Goal: Use online tool/utility: Utilize a website feature to perform a specific function

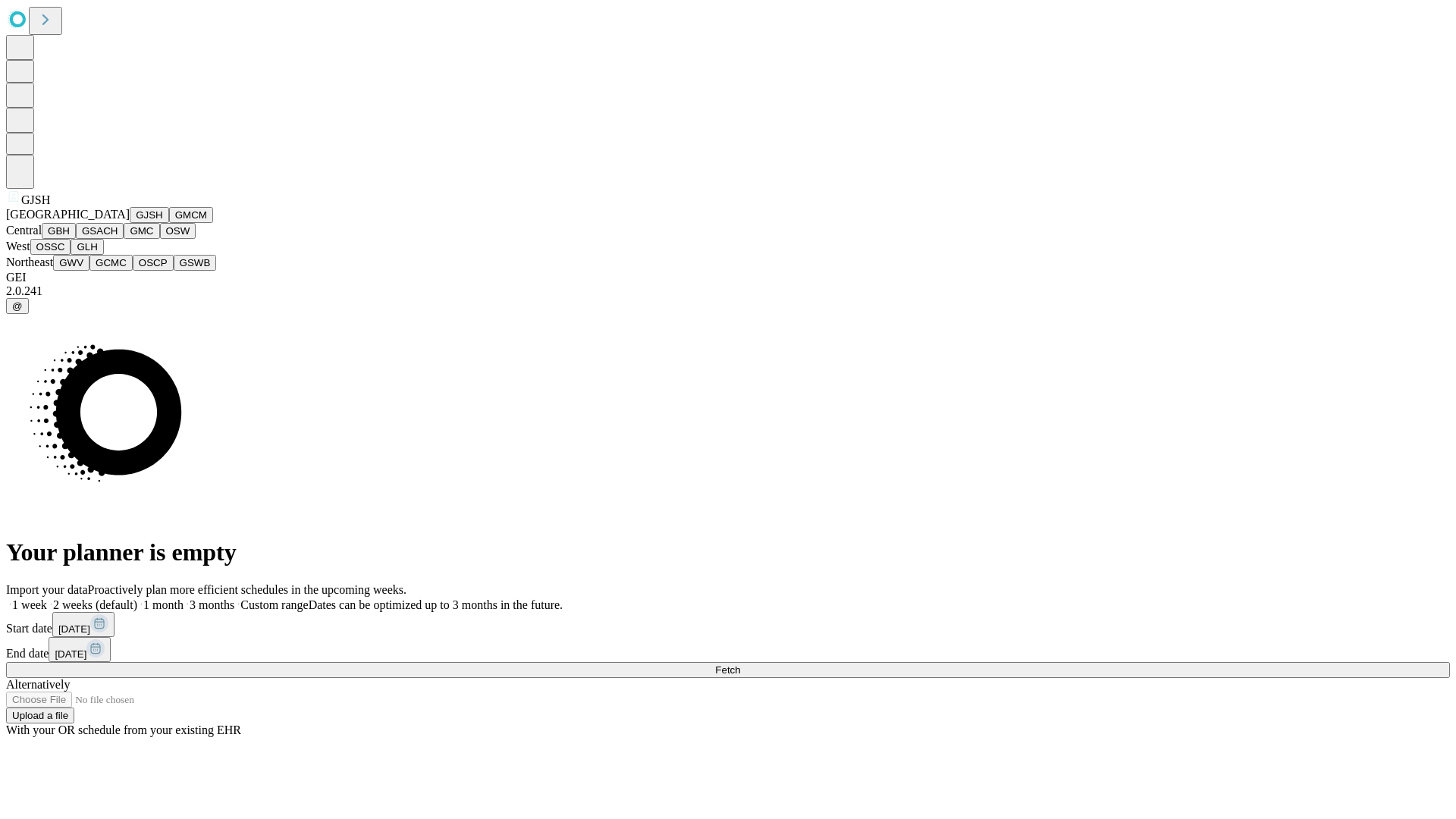
click at [130, 222] on button "GJSH" at bounding box center [149, 215] width 39 height 16
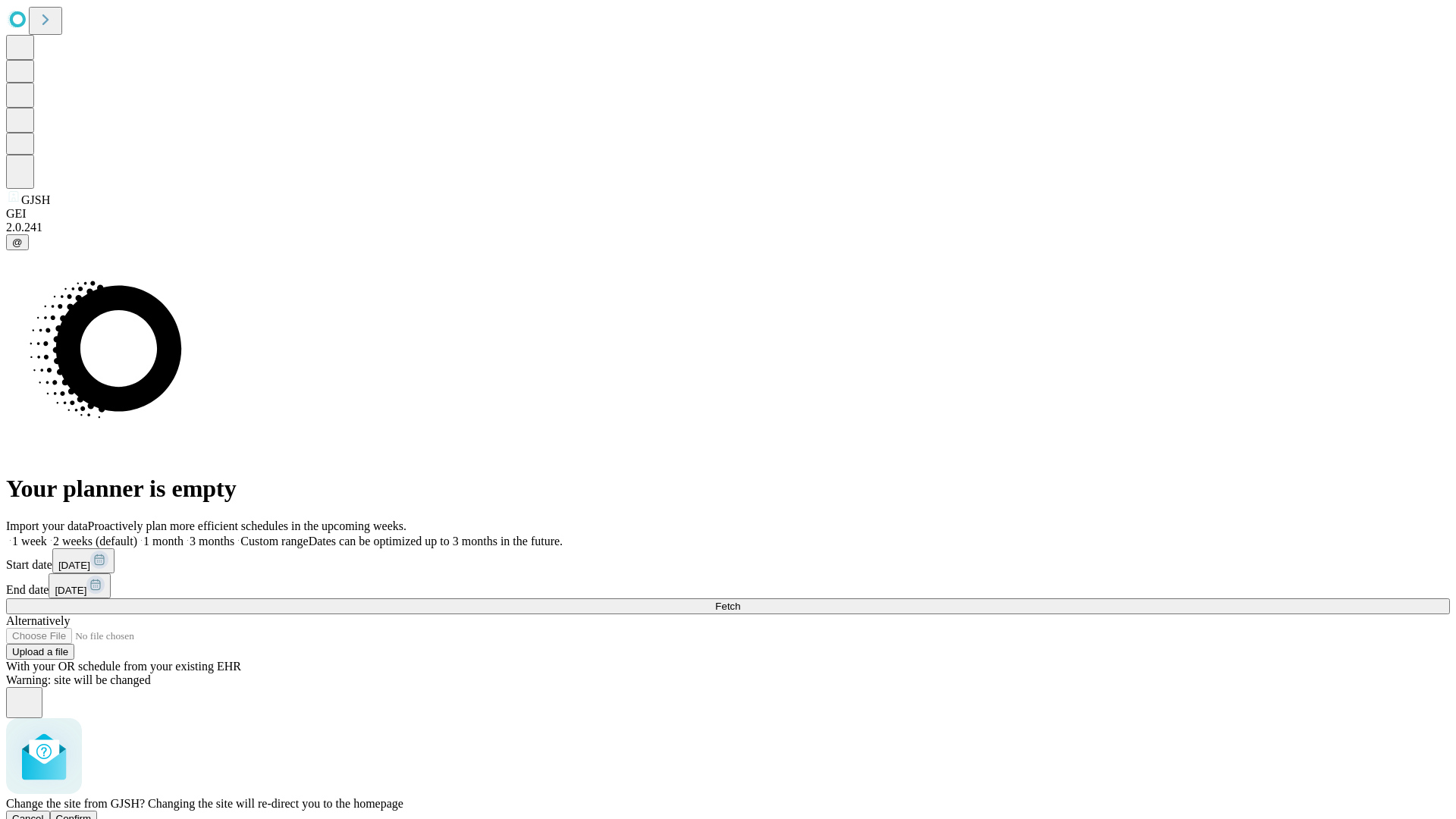
click at [92, 813] on span "Confirm" at bounding box center [74, 818] width 36 height 11
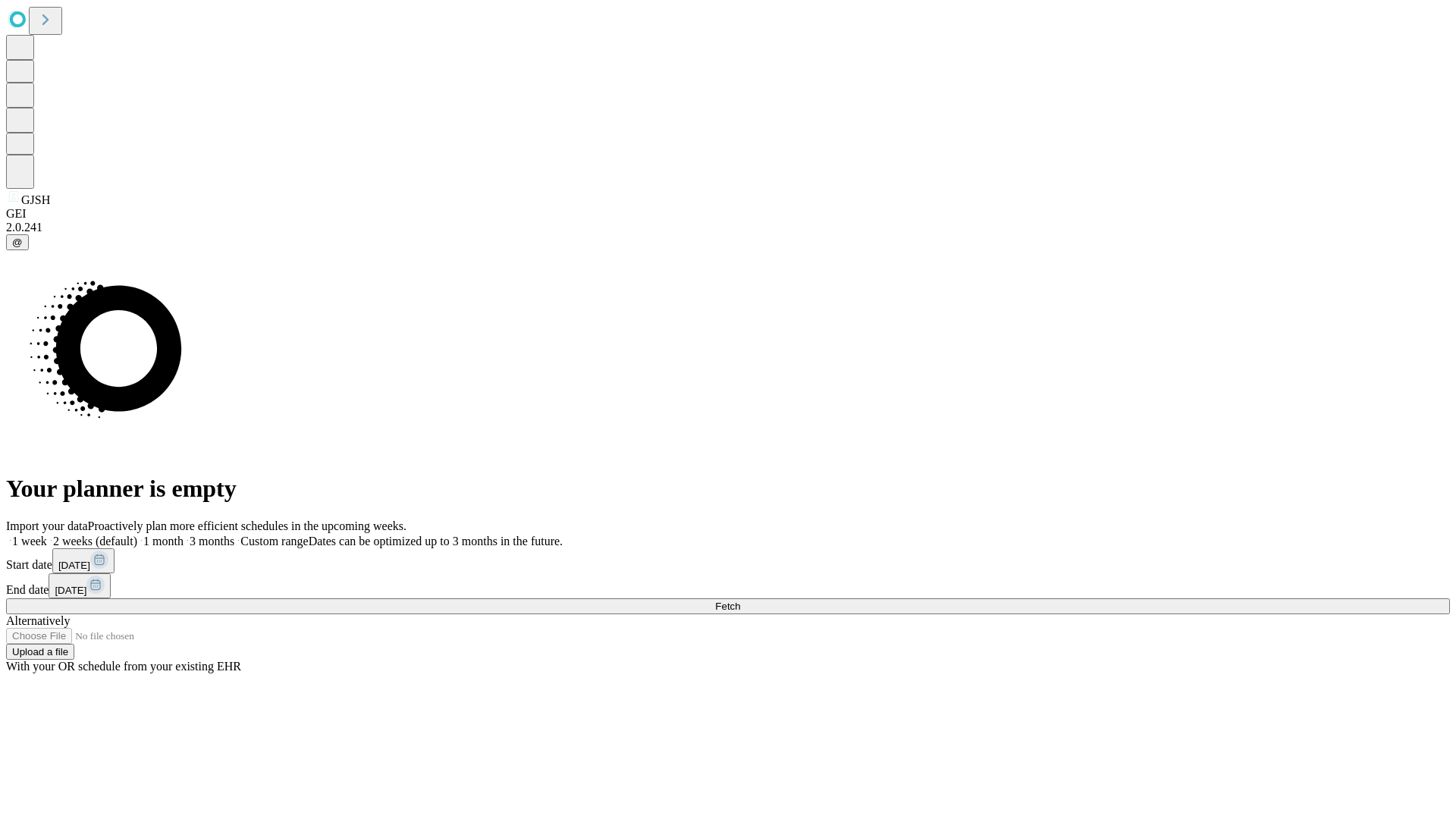
click at [138, 534] on label "2 weeks (default)" at bounding box center [92, 540] width 90 height 13
click at [740, 600] on span "Fetch" at bounding box center [727, 605] width 25 height 11
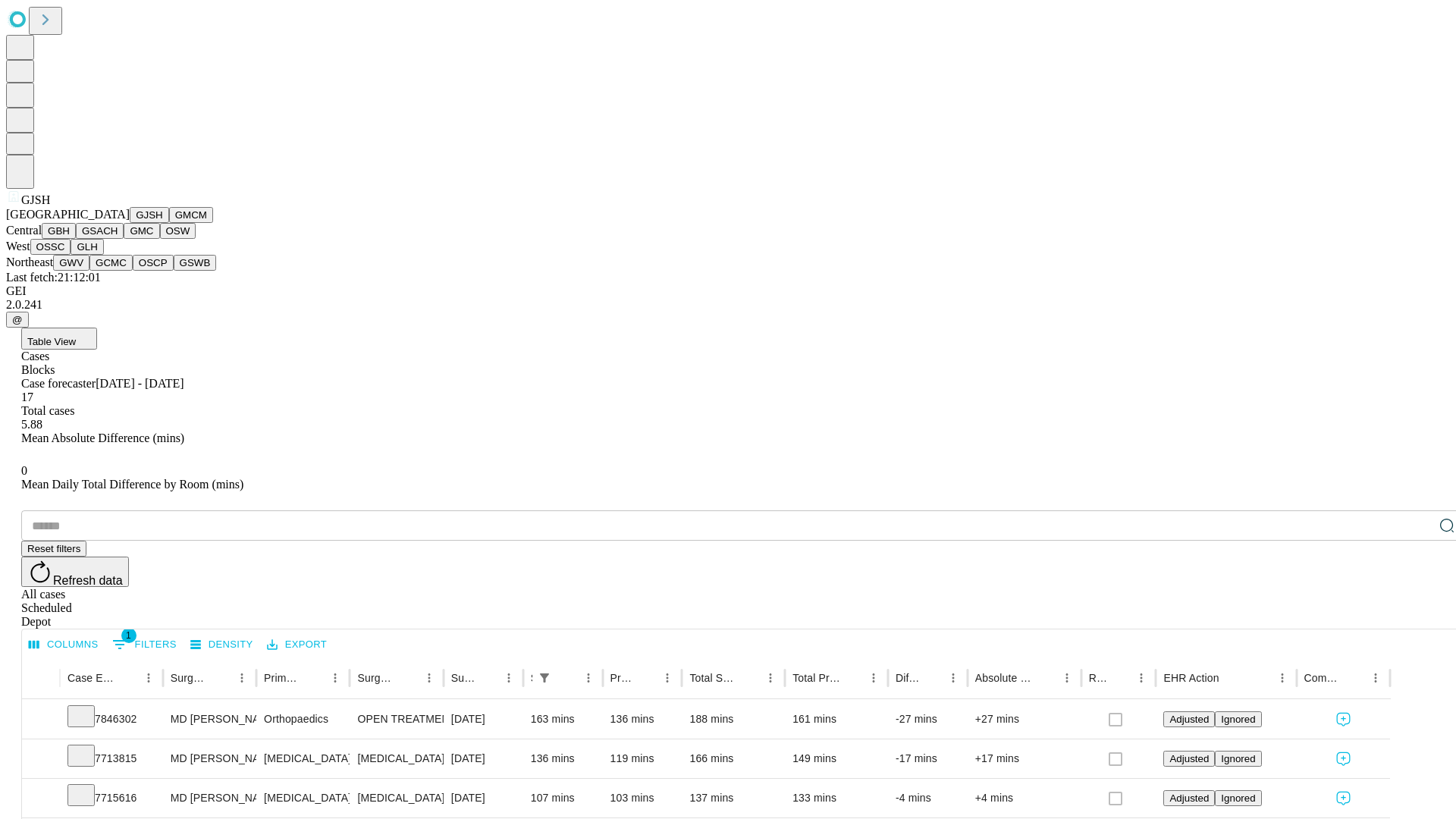
click at [169, 222] on button "GMCM" at bounding box center [191, 215] width 44 height 16
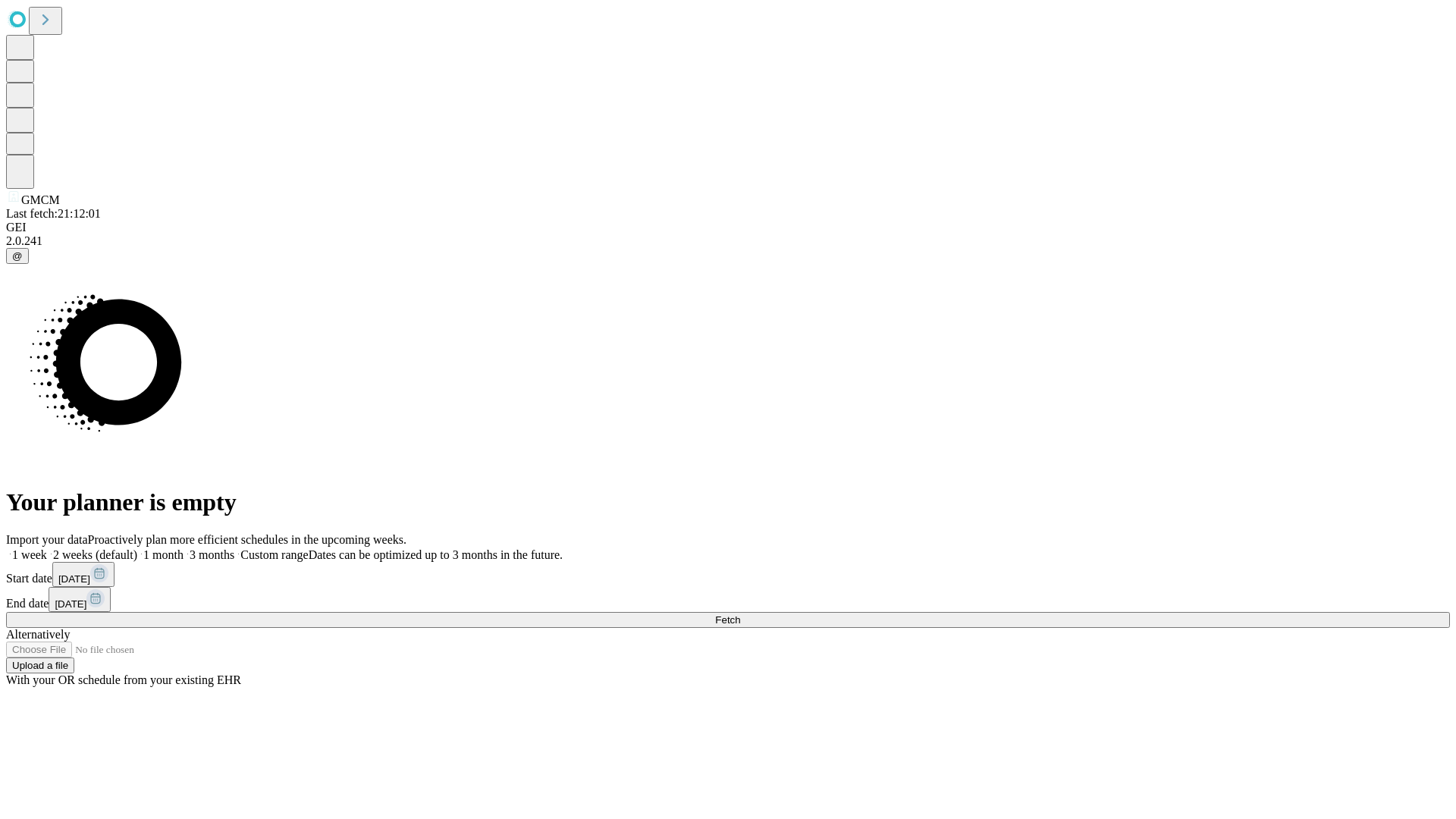
click at [138, 548] on label "2 weeks (default)" at bounding box center [92, 554] width 90 height 13
click at [740, 614] on span "Fetch" at bounding box center [727, 619] width 25 height 11
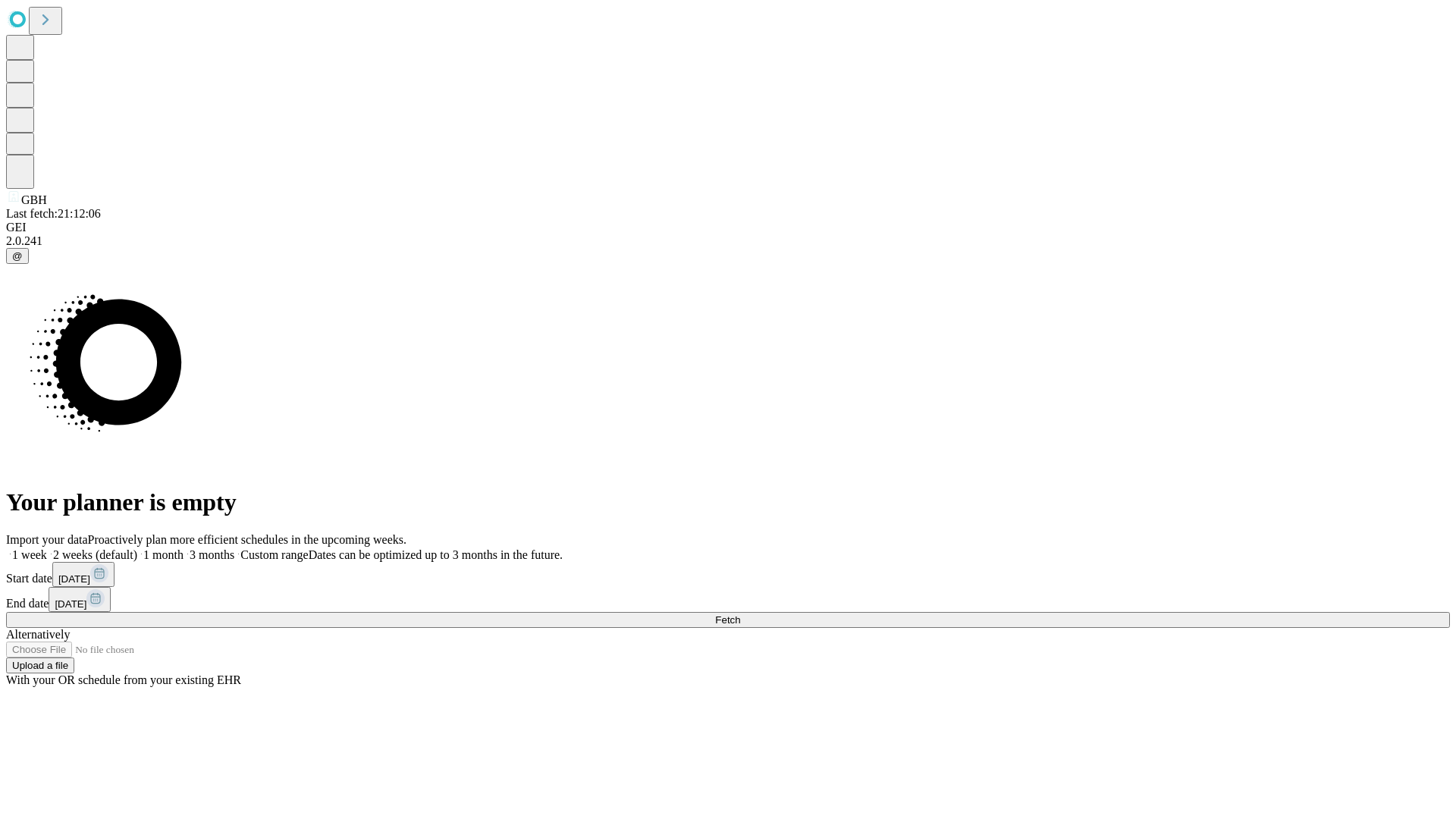
click at [138, 548] on label "2 weeks (default)" at bounding box center [92, 554] width 90 height 13
click at [740, 614] on span "Fetch" at bounding box center [727, 619] width 25 height 11
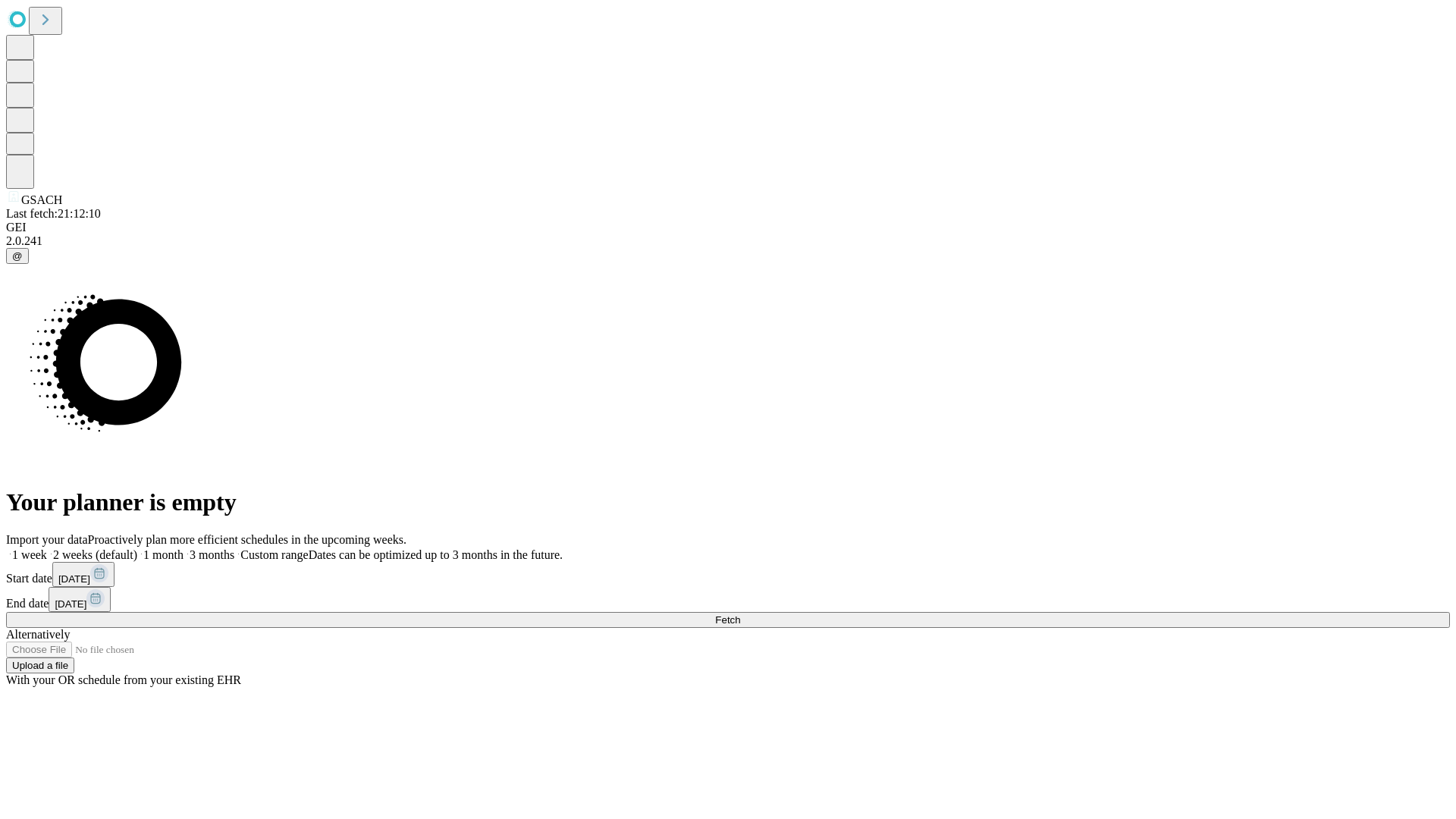
click at [138, 548] on label "2 weeks (default)" at bounding box center [92, 554] width 90 height 13
click at [740, 614] on span "Fetch" at bounding box center [727, 619] width 25 height 11
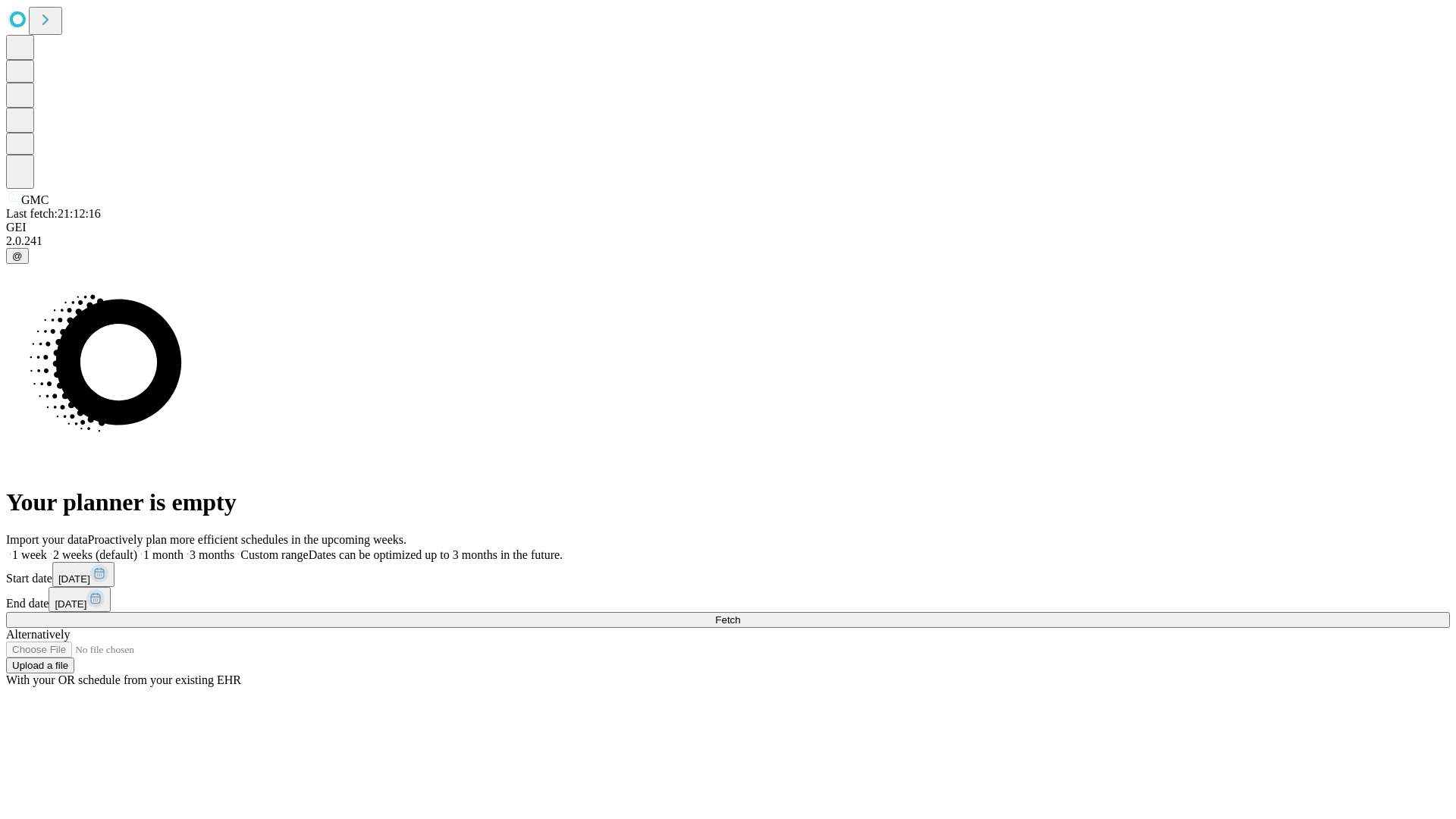
click at [138, 548] on label "2 weeks (default)" at bounding box center [92, 554] width 90 height 13
click at [740, 614] on span "Fetch" at bounding box center [727, 619] width 25 height 11
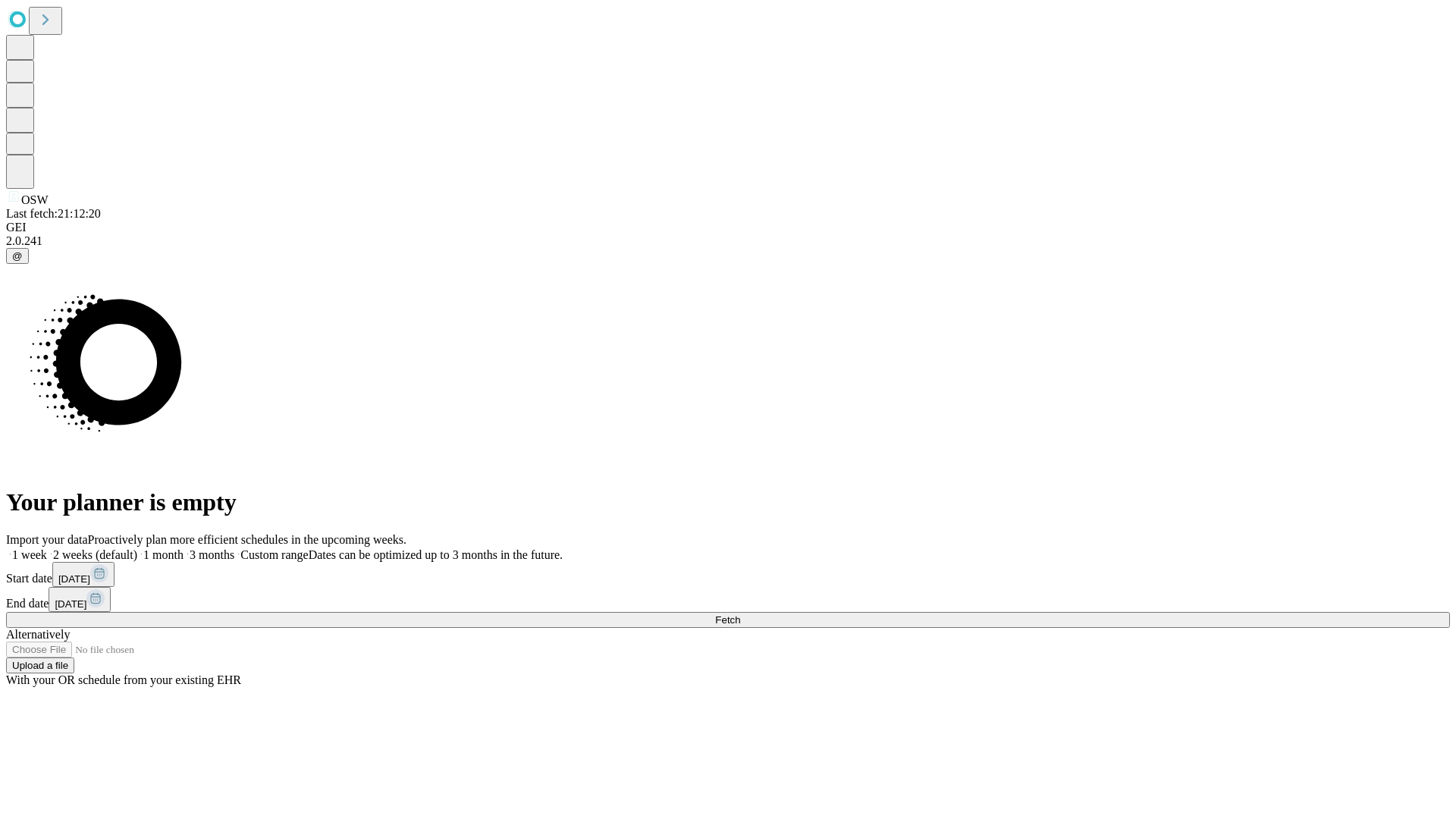
click at [138, 548] on label "2 weeks (default)" at bounding box center [92, 554] width 90 height 13
click at [740, 614] on span "Fetch" at bounding box center [727, 619] width 25 height 11
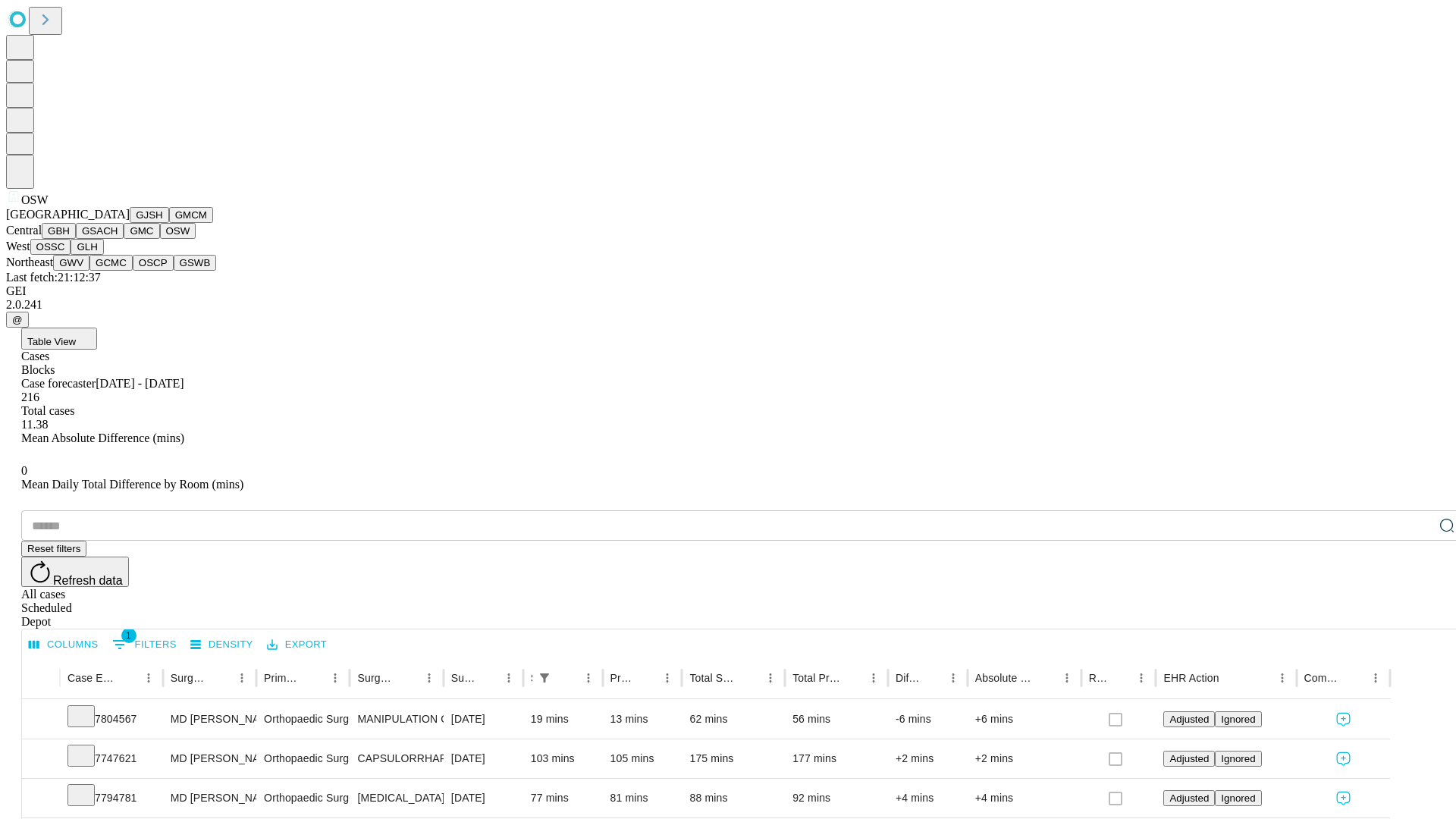
click at [71, 255] on button "OSSC" at bounding box center [51, 247] width 41 height 16
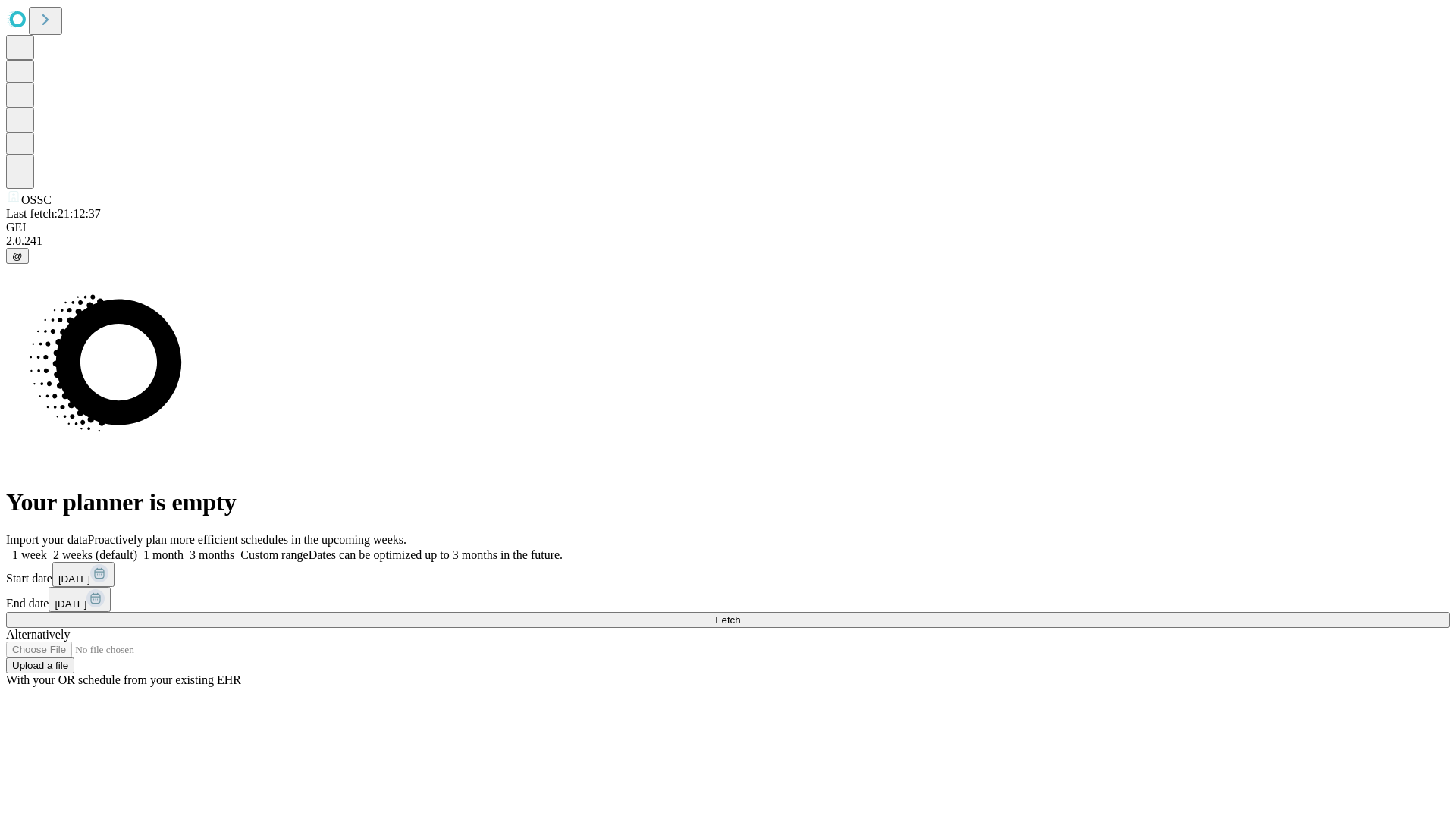
click at [138, 548] on label "2 weeks (default)" at bounding box center [92, 554] width 90 height 13
click at [740, 614] on span "Fetch" at bounding box center [727, 619] width 25 height 11
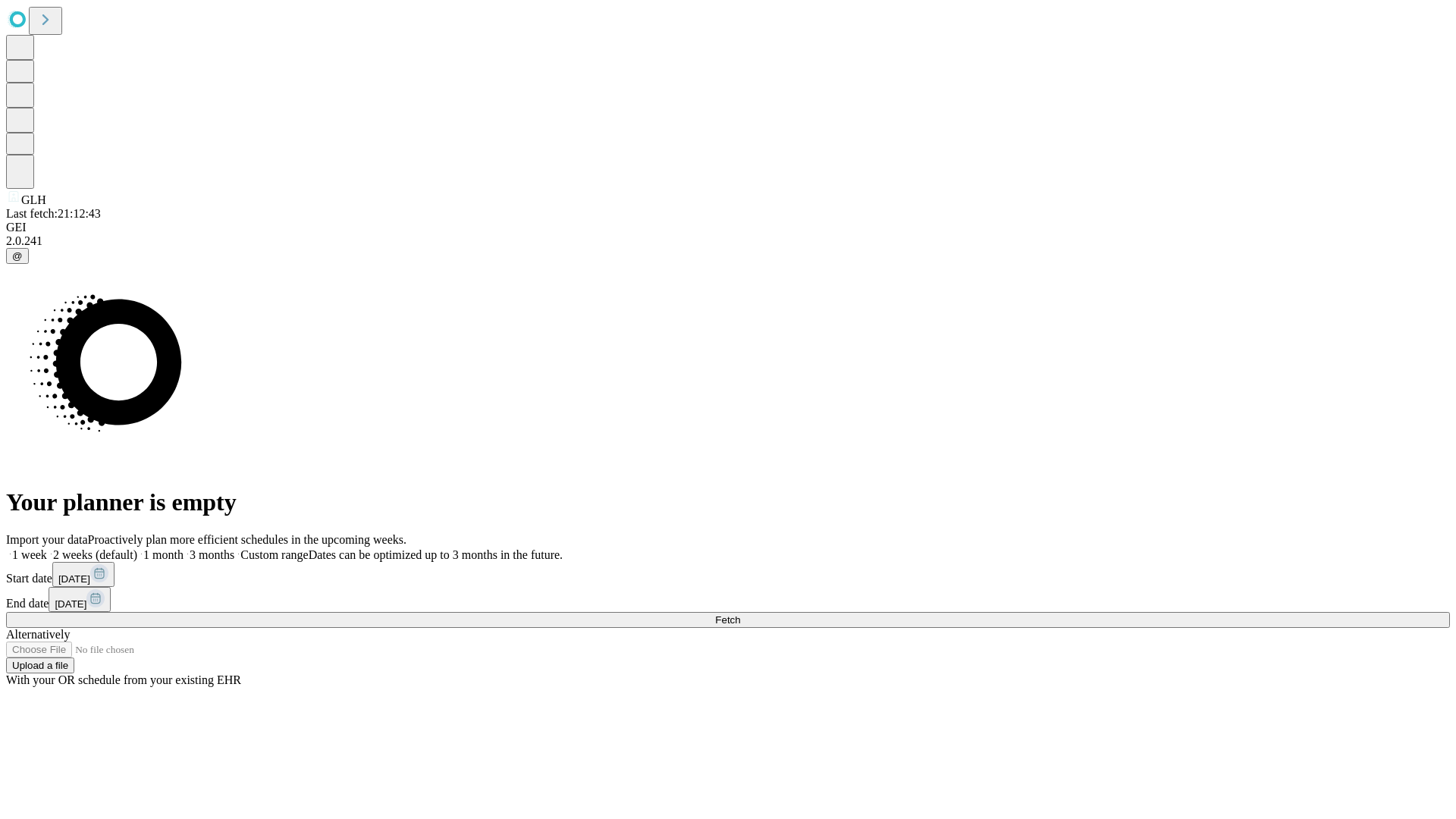
click at [138, 548] on label "2 weeks (default)" at bounding box center [92, 554] width 90 height 13
click at [740, 614] on span "Fetch" at bounding box center [727, 619] width 25 height 11
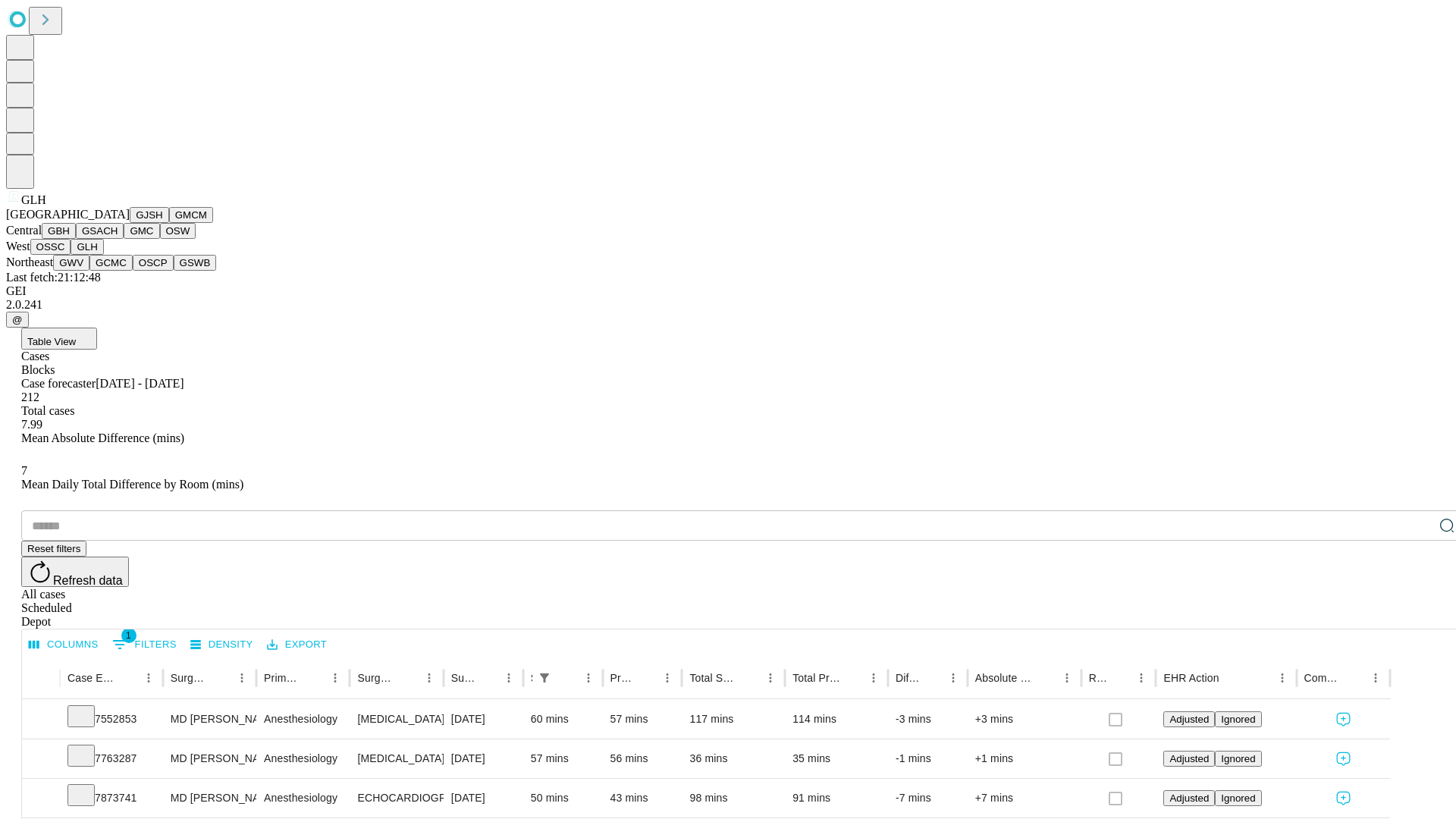
click at [89, 271] on button "GWV" at bounding box center [72, 263] width 37 height 16
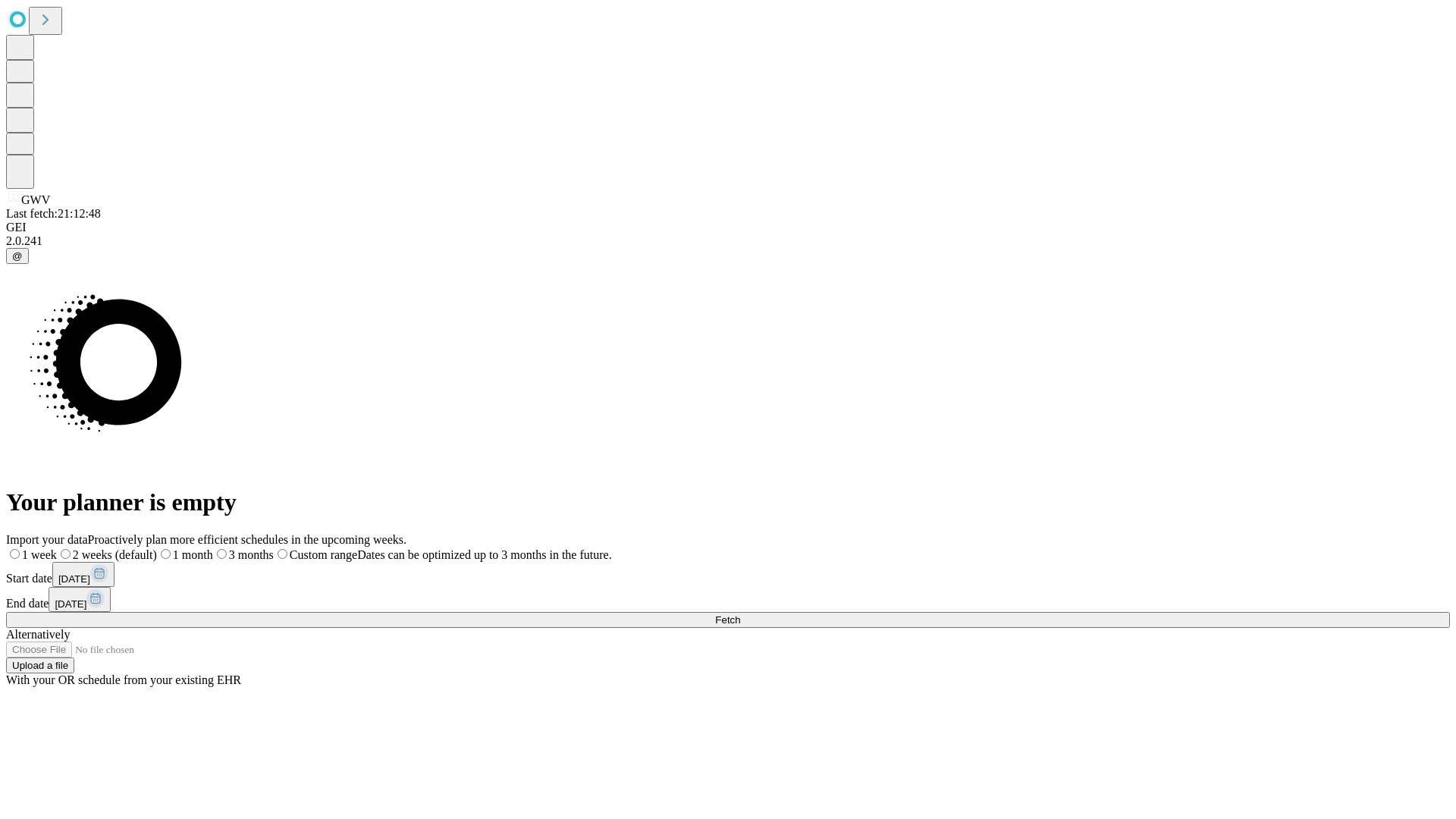
click at [157, 548] on label "2 weeks (default)" at bounding box center [107, 554] width 100 height 13
click at [740, 614] on span "Fetch" at bounding box center [727, 619] width 25 height 11
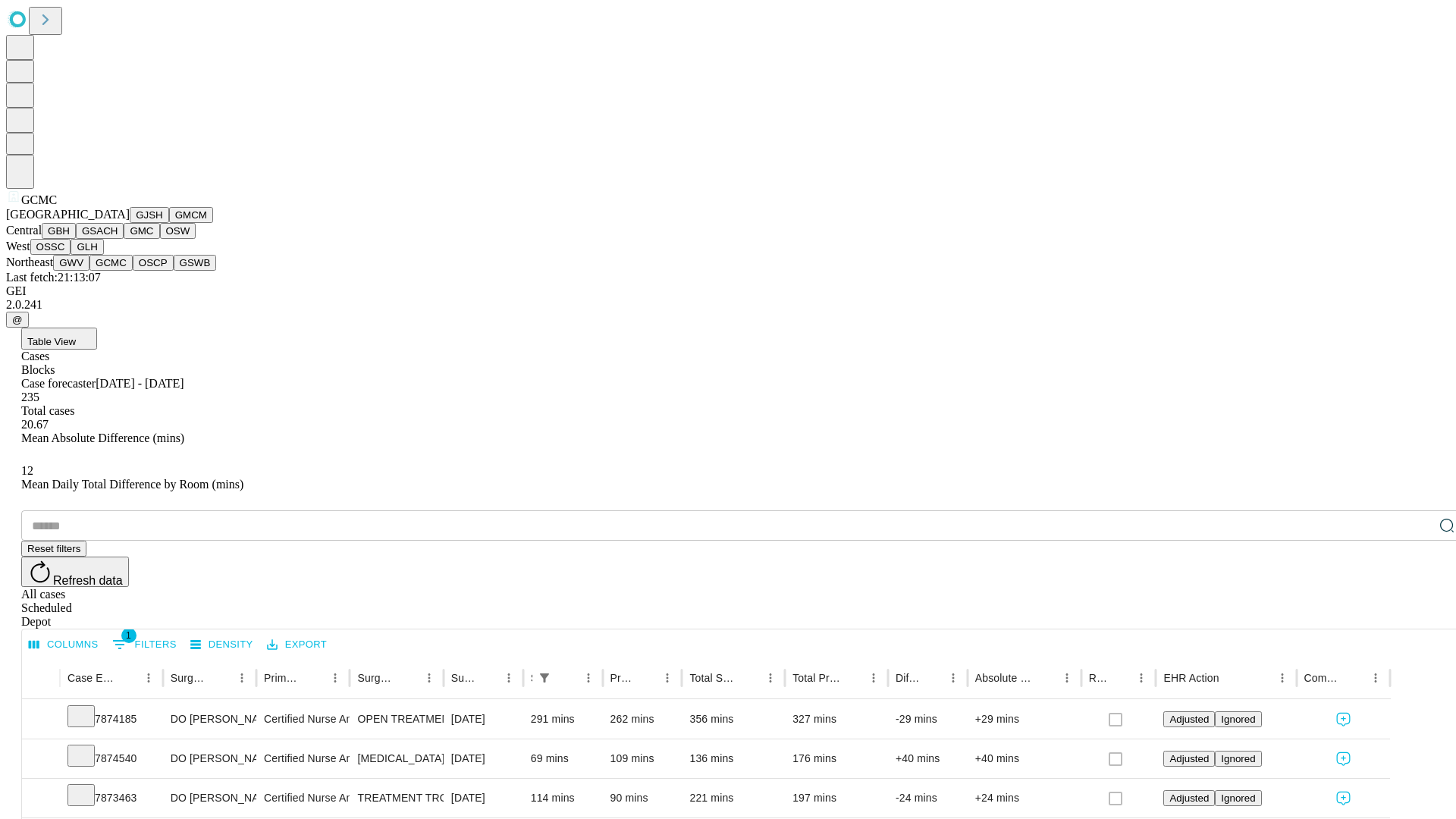
click at [132, 271] on button "OSCP" at bounding box center [152, 263] width 41 height 16
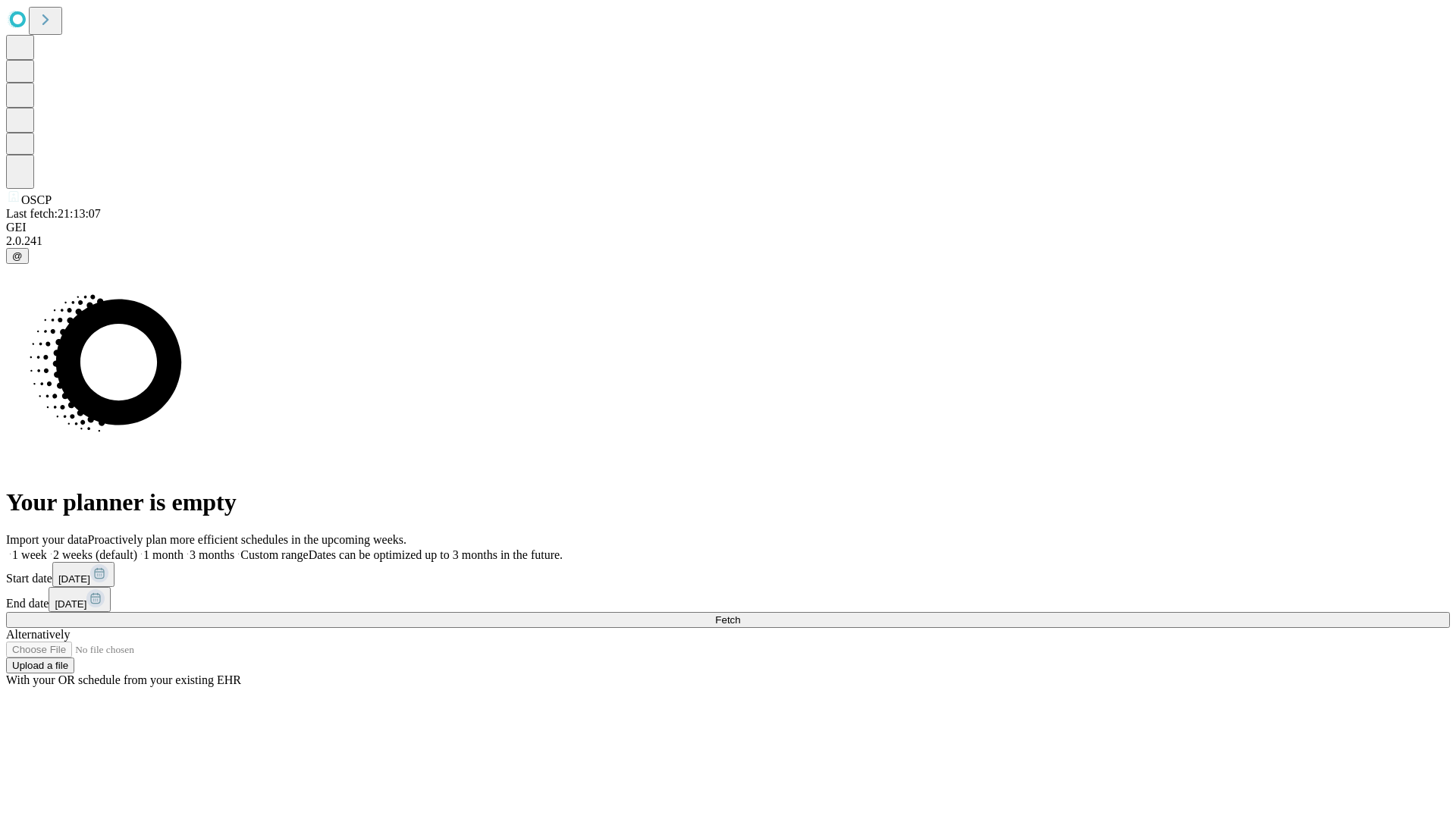
click at [138, 548] on label "2 weeks (default)" at bounding box center [92, 554] width 90 height 13
click at [740, 614] on span "Fetch" at bounding box center [727, 619] width 25 height 11
